Goal: Information Seeking & Learning: Learn about a topic

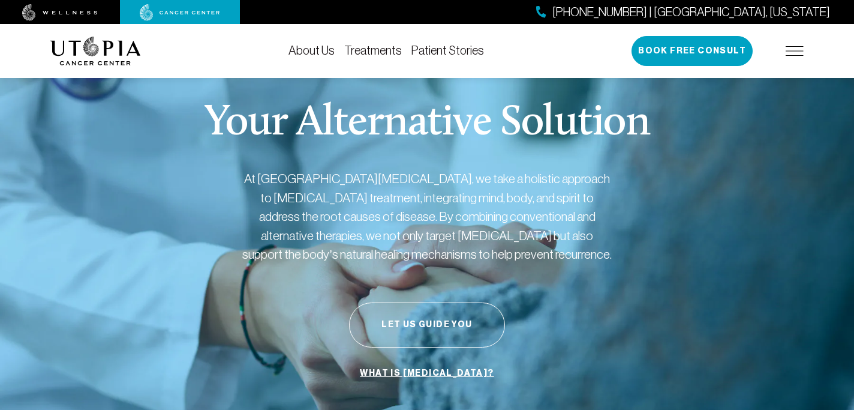
click at [379, 54] on link "Treatments" at bounding box center [373, 50] width 58 height 13
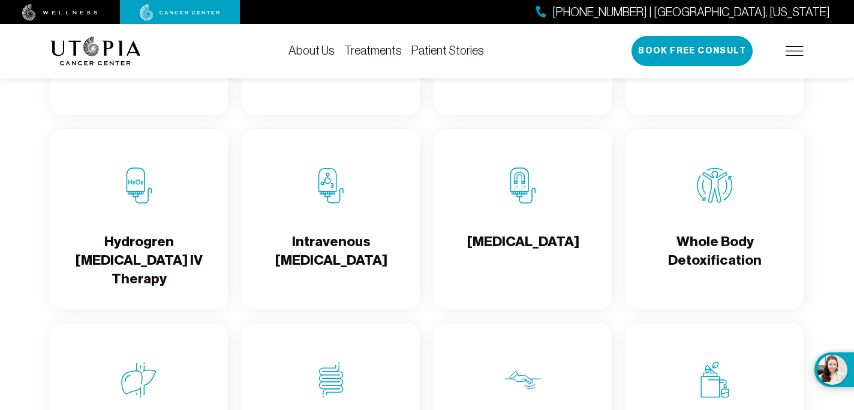
scroll to position [1366, 0]
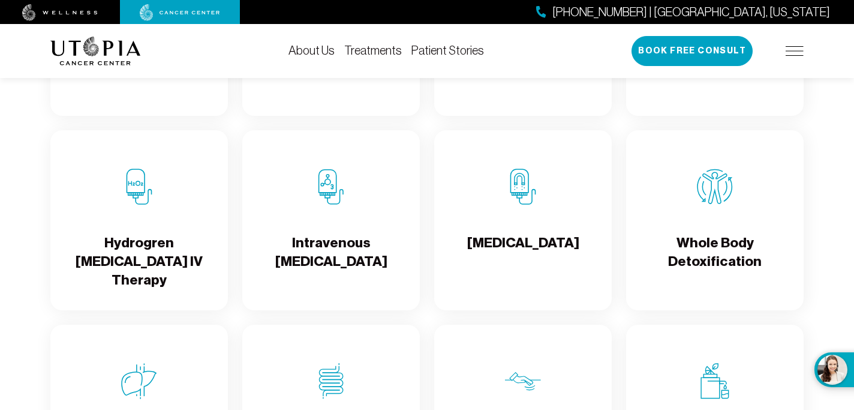
click at [149, 271] on h4 "Hydrogren [MEDICAL_DATA] IV Therapy" at bounding box center [139, 261] width 158 height 56
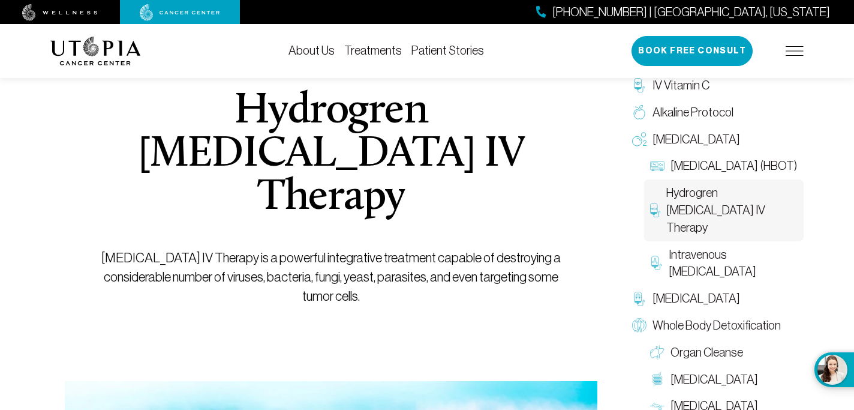
scroll to position [121, 0]
